Goal: Find specific page/section: Find specific page/section

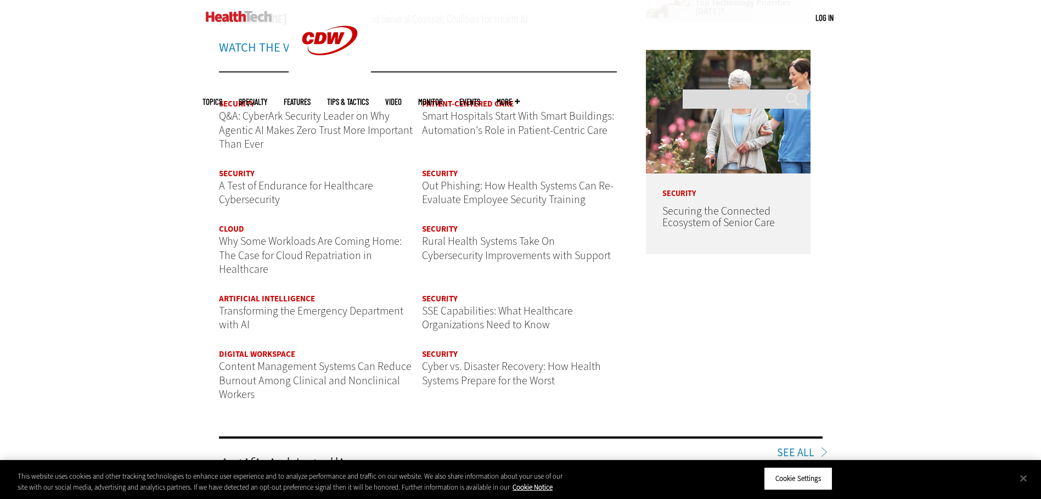
scroll to position [1372, 0]
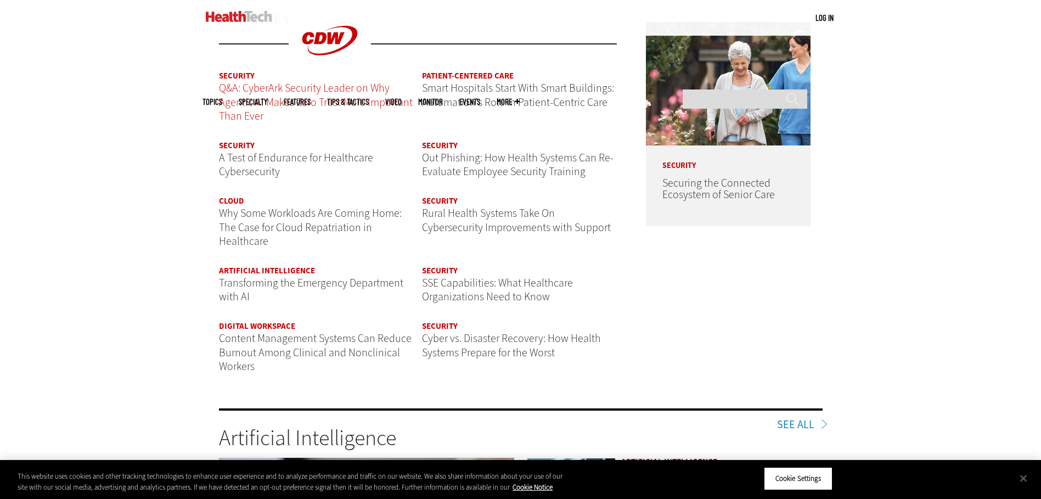
click at [353, 97] on span "Q&A: CyberArk Security Leader on Why Agentic AI Makes Zero Trust More Important…" at bounding box center [316, 102] width 194 height 43
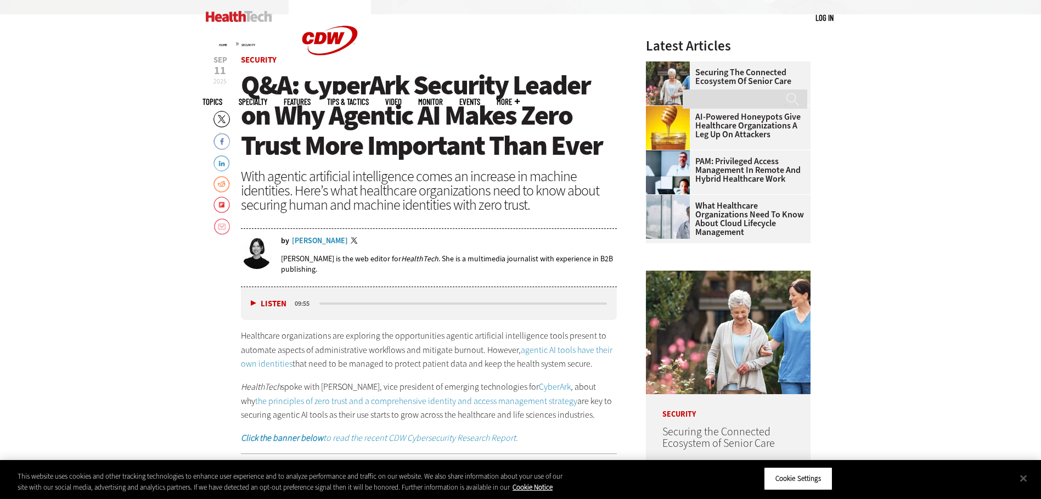
scroll to position [494, 0]
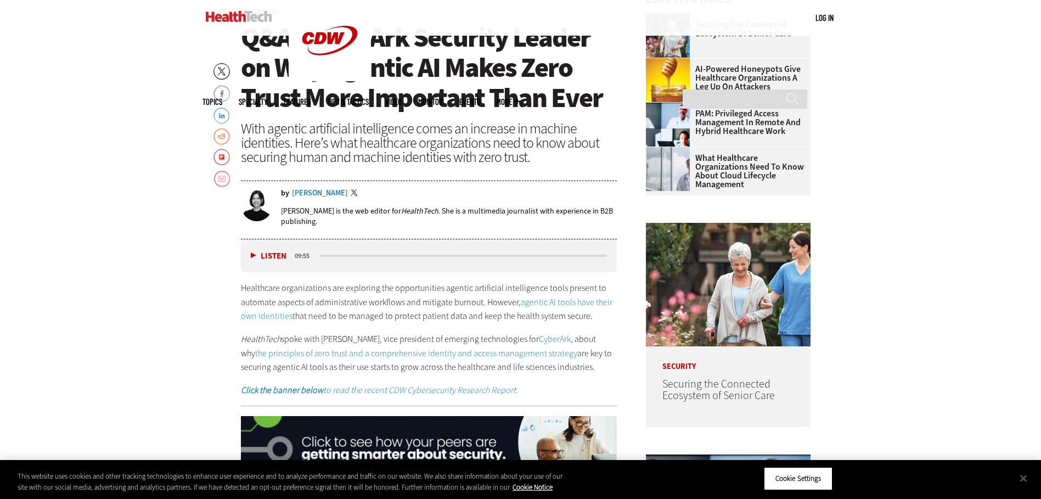
click at [316, 191] on div "[PERSON_NAME]" at bounding box center [320, 193] width 56 height 8
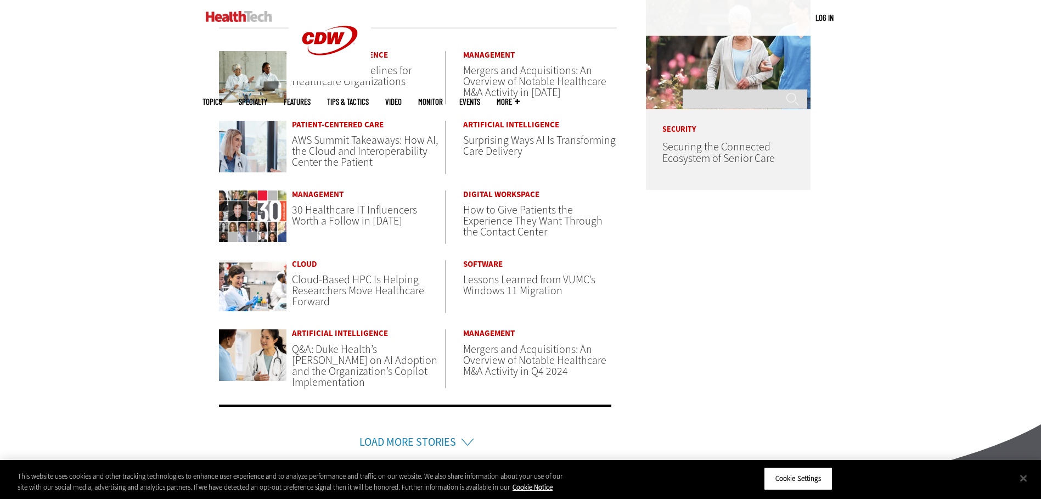
scroll to position [603, 0]
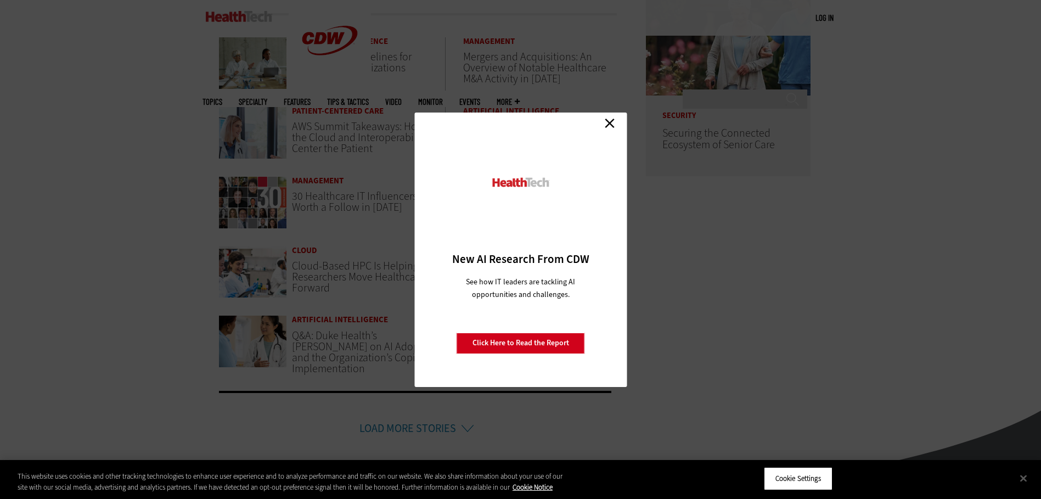
drag, startPoint x: 613, startPoint y: 128, endPoint x: 592, endPoint y: 137, distance: 22.6
click at [613, 128] on link "Close" at bounding box center [609, 123] width 16 height 16
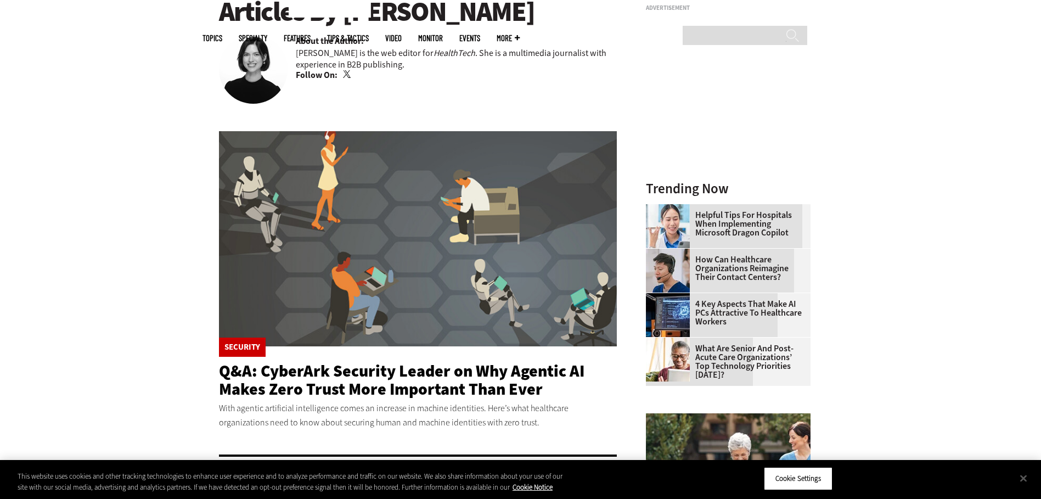
scroll to position [0, 0]
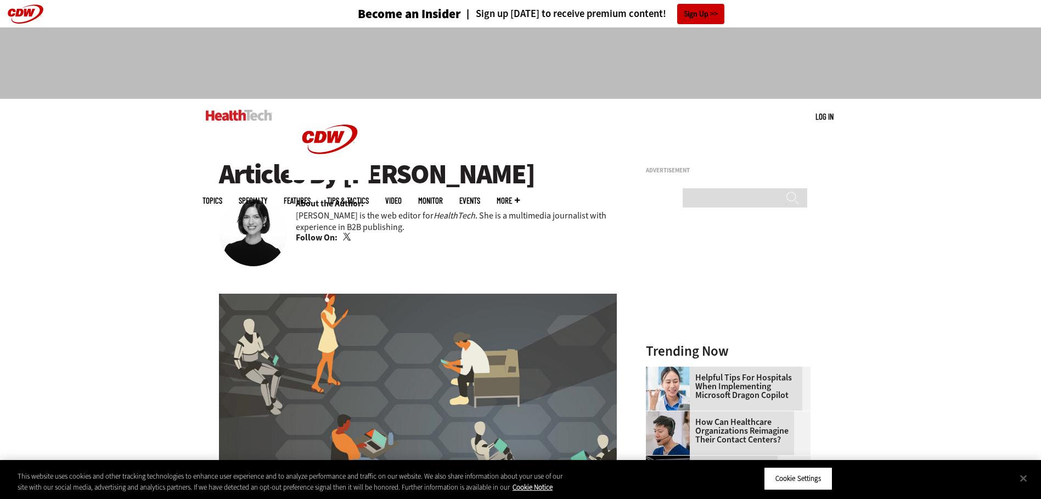
drag, startPoint x: 346, startPoint y: 173, endPoint x: 510, endPoint y: 162, distance: 164.4
click at [510, 162] on h1 "Articles By Jordan Scott" at bounding box center [418, 174] width 398 height 30
copy h1 "[PERSON_NAME]"
